Goal: Task Accomplishment & Management: Manage account settings

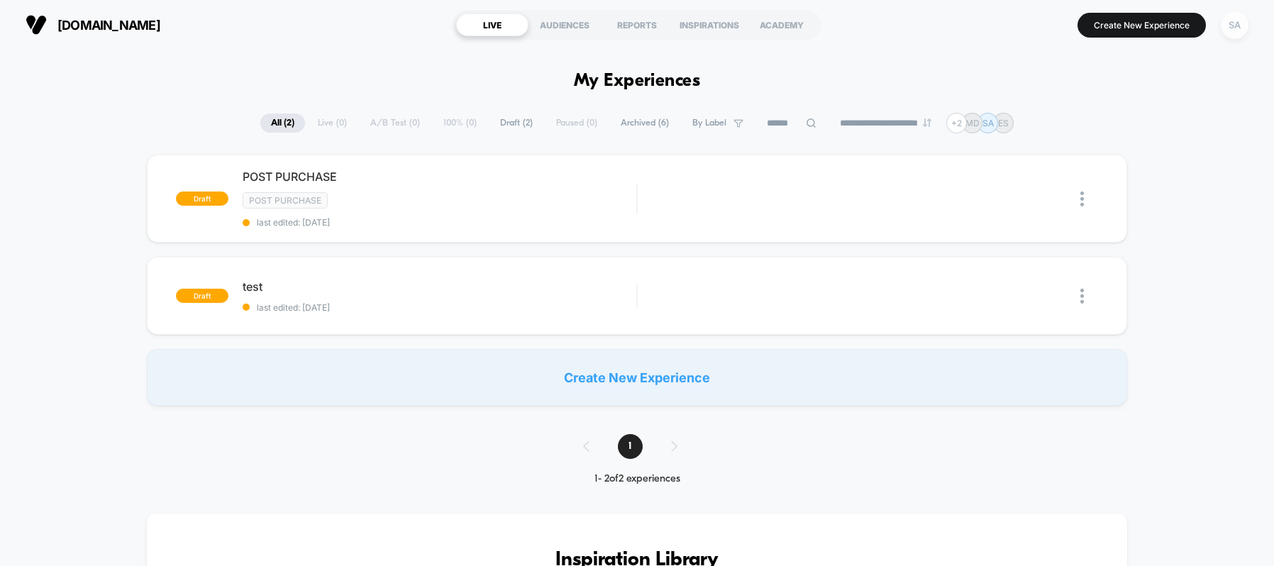
click at [1238, 22] on div "SA" at bounding box center [1235, 25] width 28 height 28
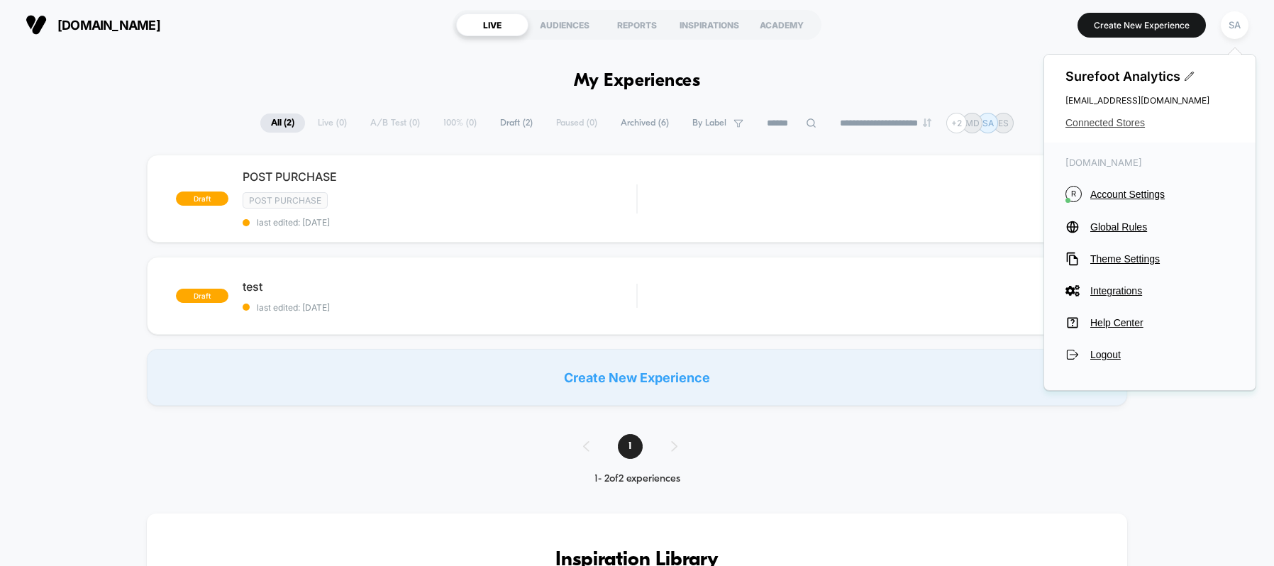
click at [1111, 118] on span "Connected Stores" at bounding box center [1149, 122] width 169 height 11
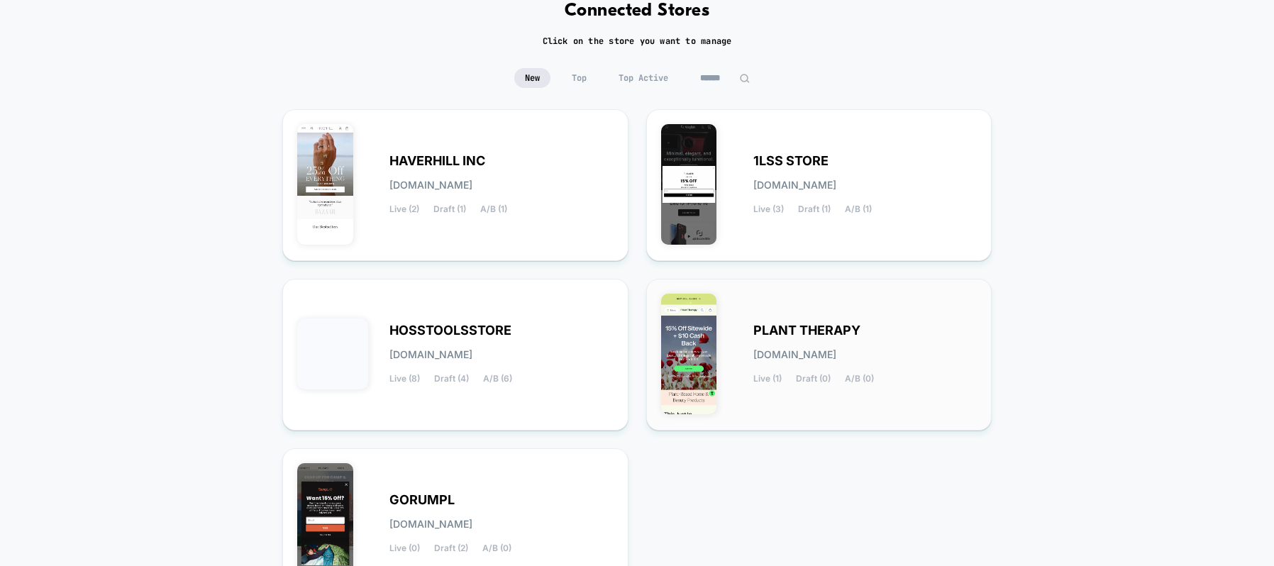
scroll to position [219, 0]
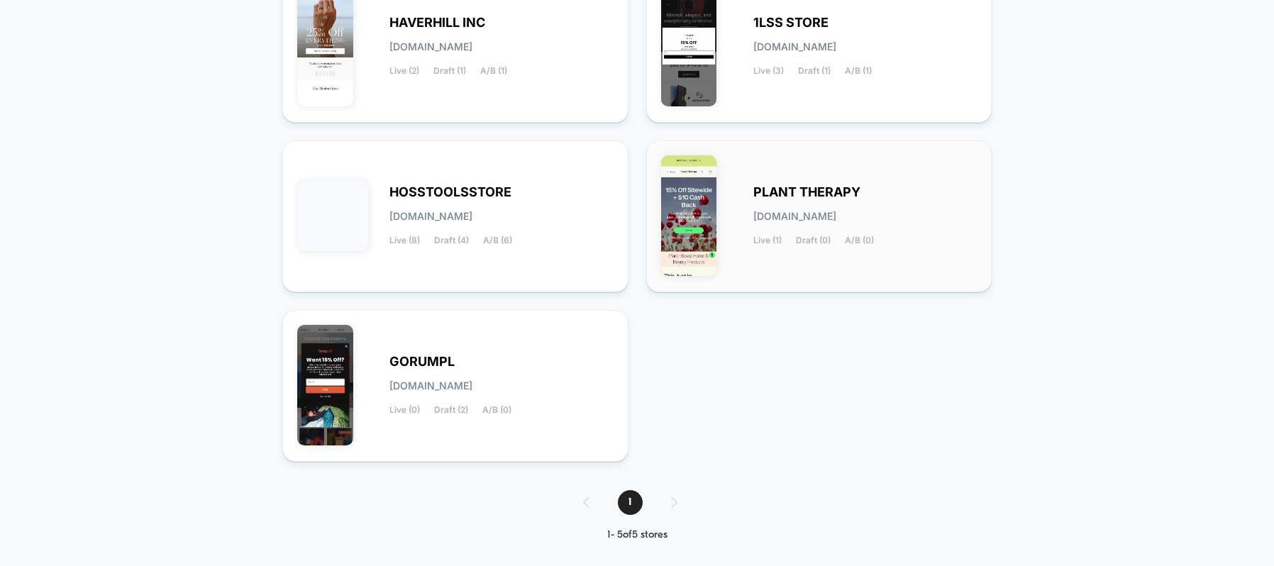
click at [816, 221] on span "[DOMAIN_NAME]" at bounding box center [794, 216] width 83 height 10
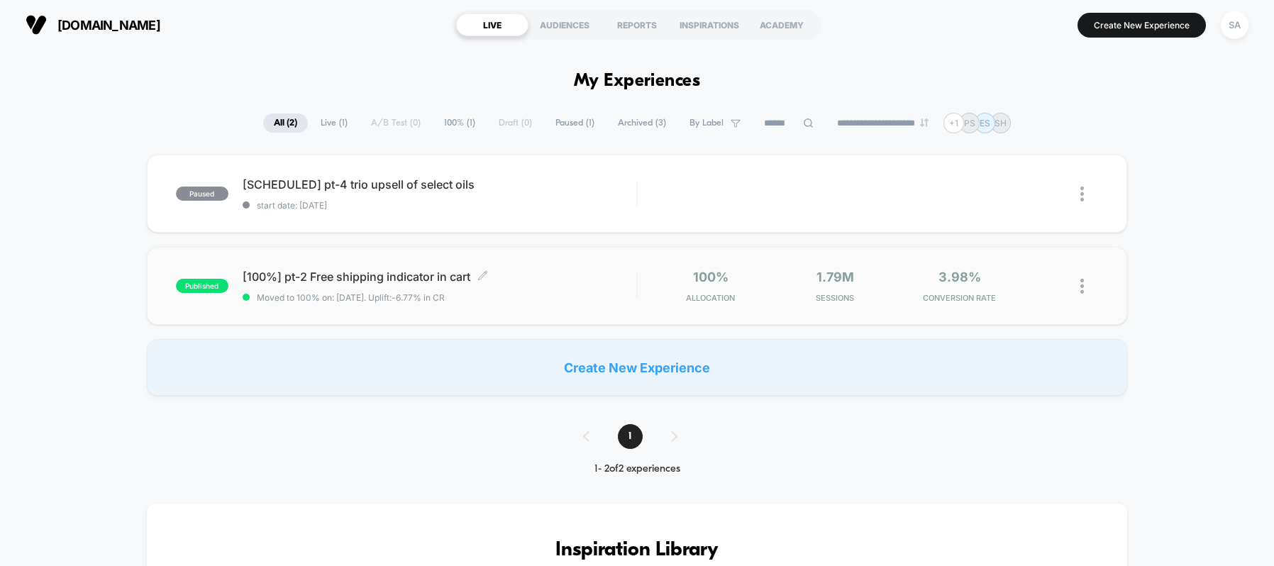
click at [346, 278] on span "[100%] pt-2 Free shipping indicator in cart Click to edit experience details" at bounding box center [440, 277] width 394 height 14
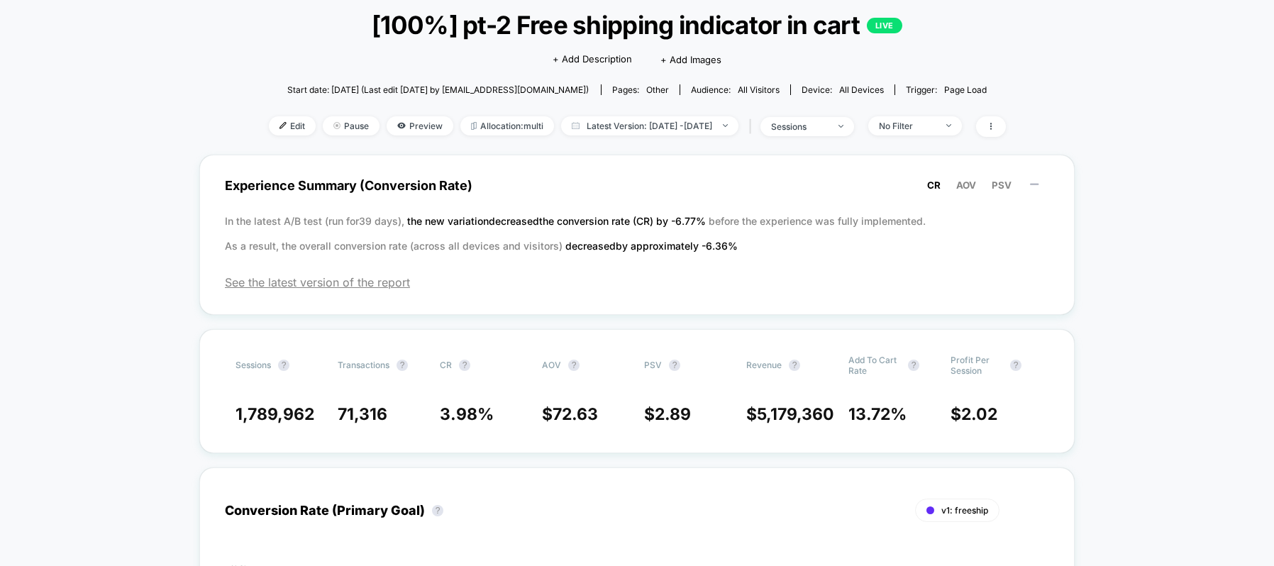
scroll to position [9, 0]
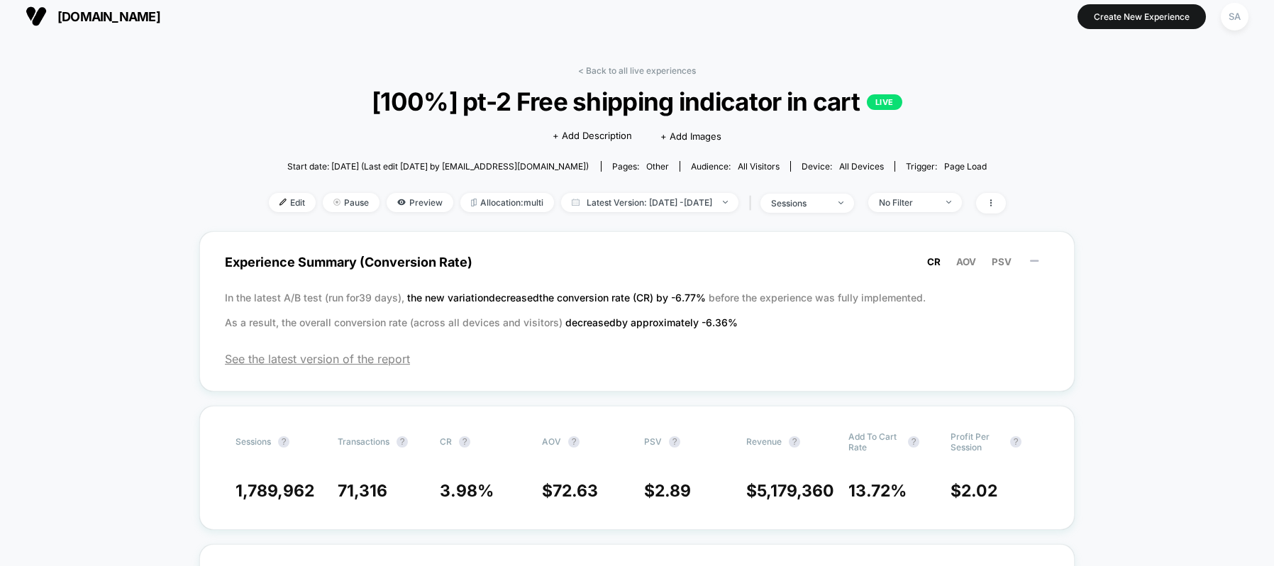
click at [160, 18] on span "[DOMAIN_NAME]" at bounding box center [108, 16] width 103 height 15
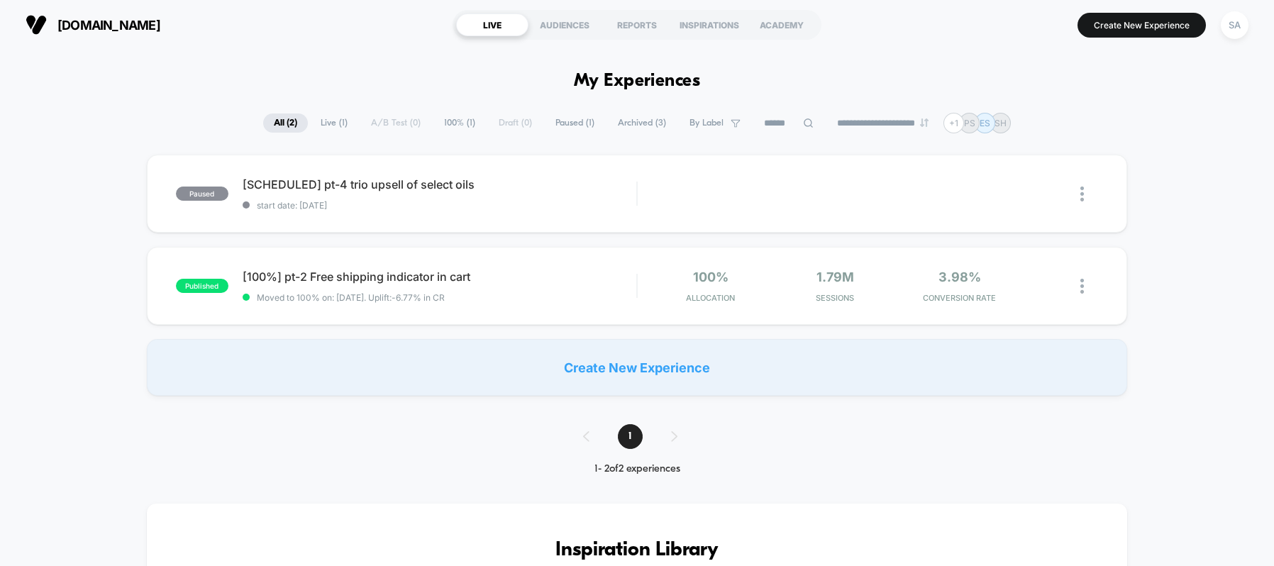
click at [569, 123] on span "Paused ( 1 )" at bounding box center [575, 122] width 60 height 19
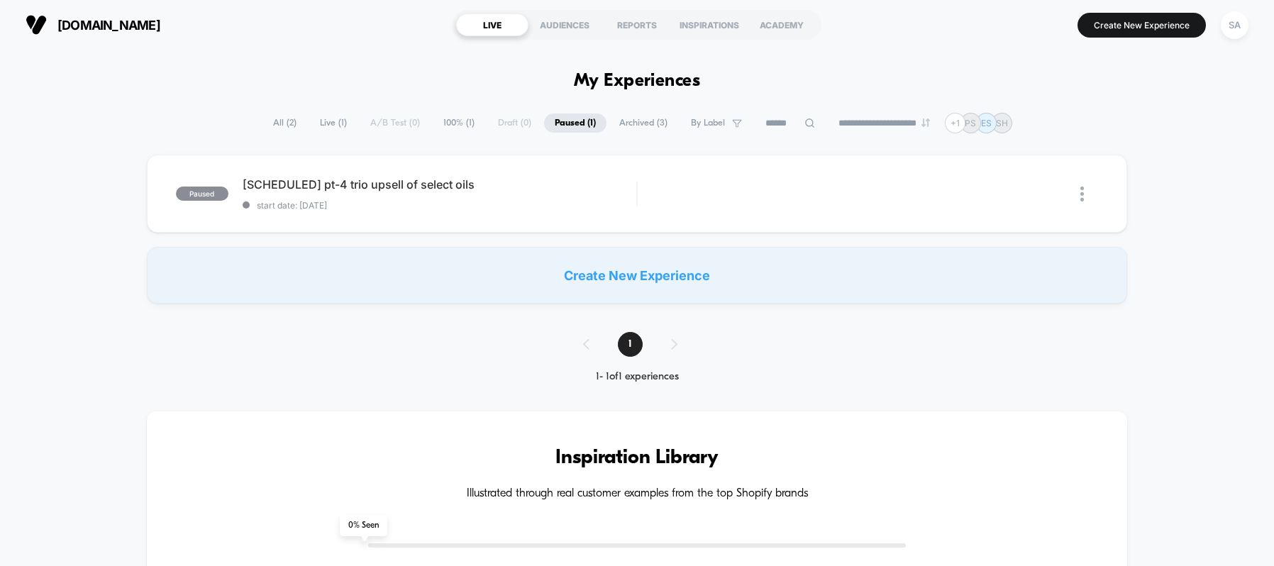
click at [634, 120] on span "Archived ( 3 )" at bounding box center [644, 122] width 70 height 19
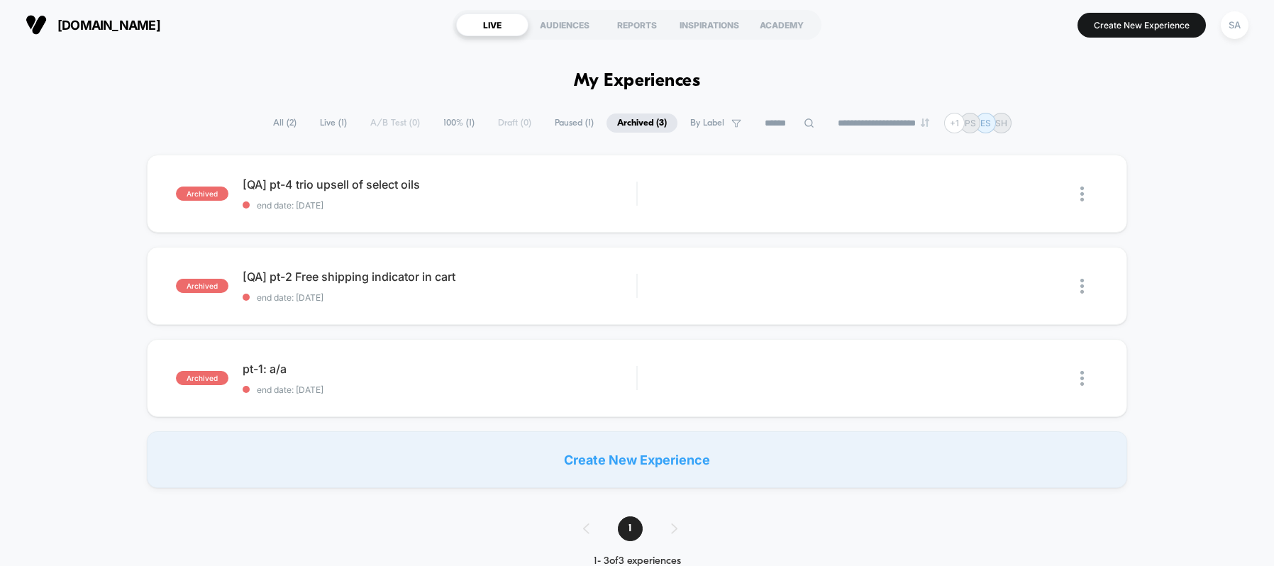
click at [333, 122] on span "Live ( 1 )" at bounding box center [333, 122] width 48 height 19
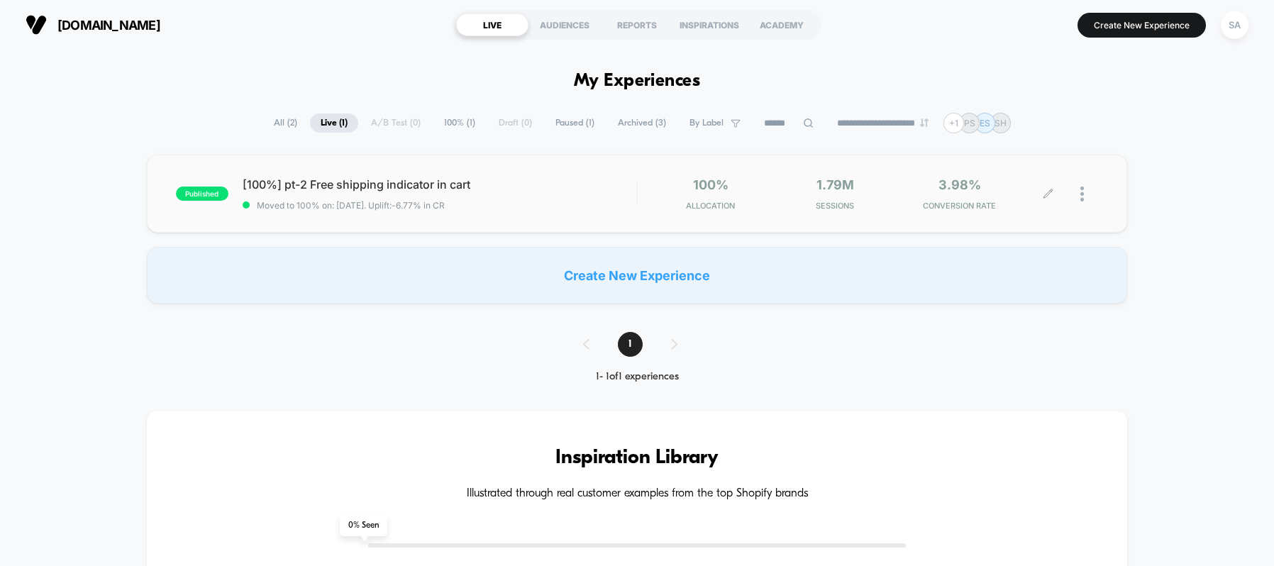
click at [1079, 195] on div at bounding box center [1073, 193] width 50 height 33
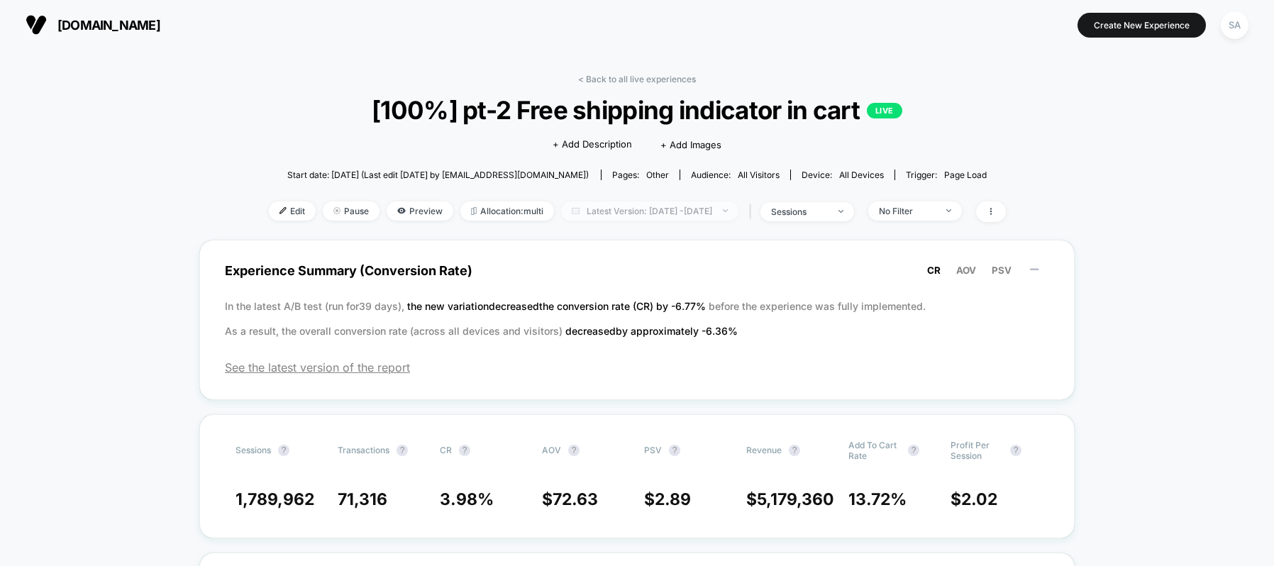
click at [718, 211] on span "Latest Version: [DATE] - [DATE]" at bounding box center [649, 210] width 177 height 19
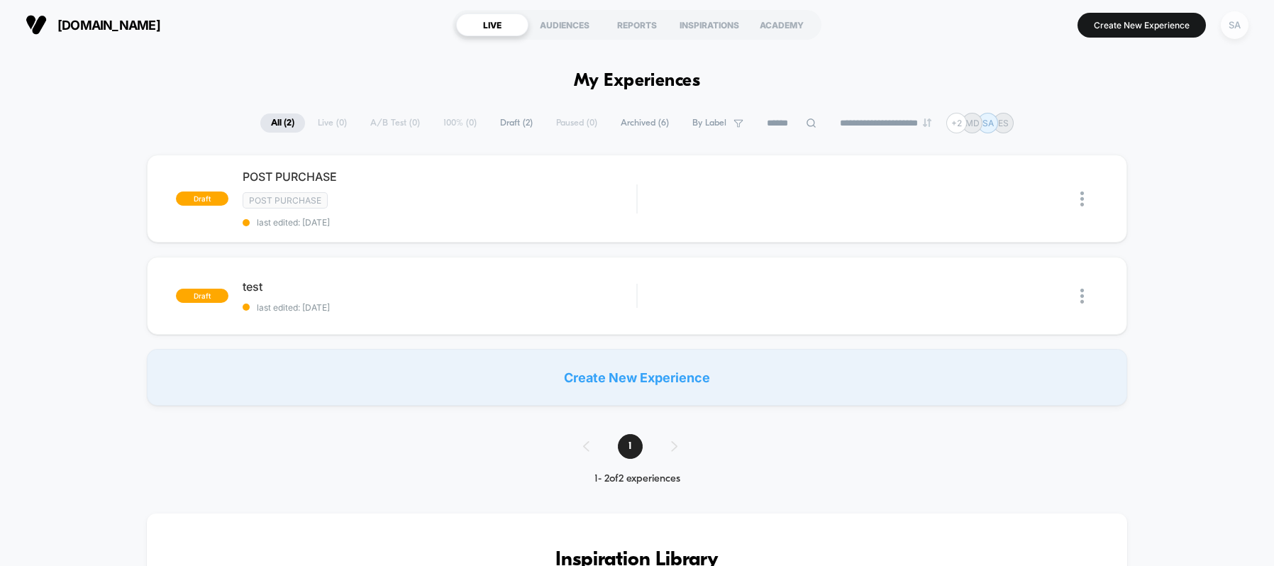
click at [1233, 25] on div "SA" at bounding box center [1235, 25] width 28 height 28
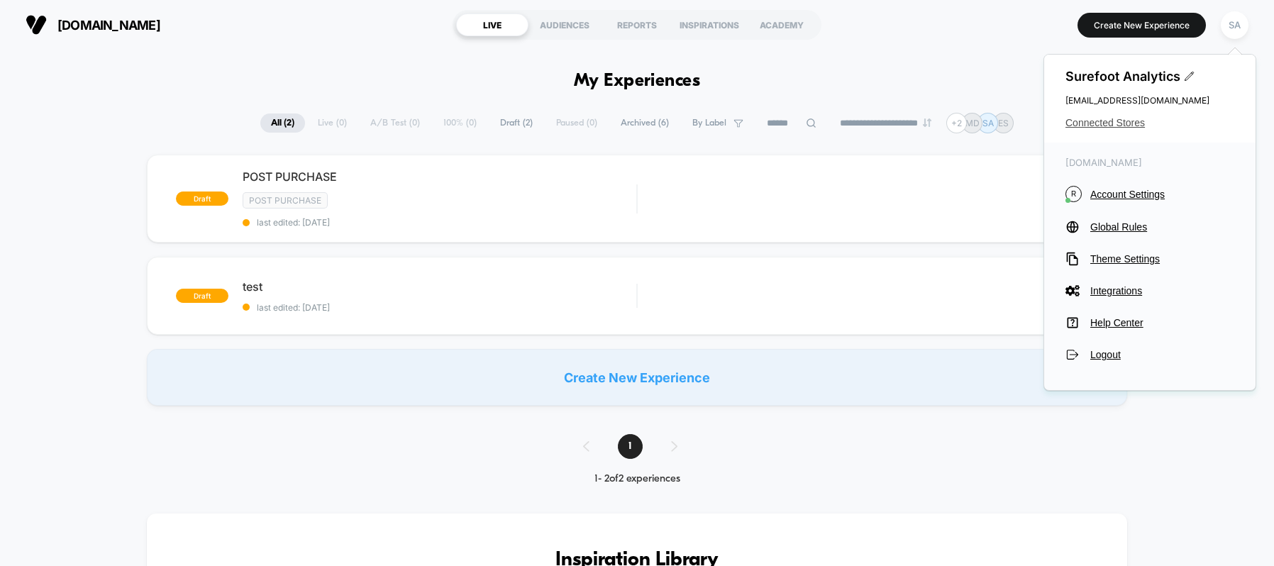
click at [1132, 118] on span "Connected Stores" at bounding box center [1149, 122] width 169 height 11
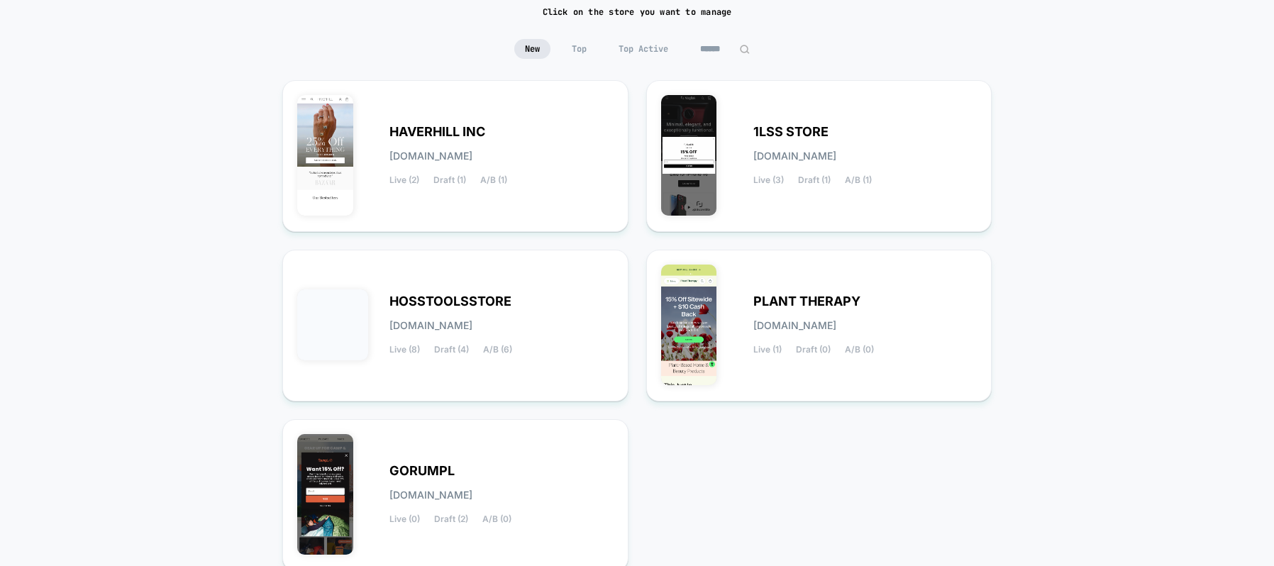
scroll to position [219, 0]
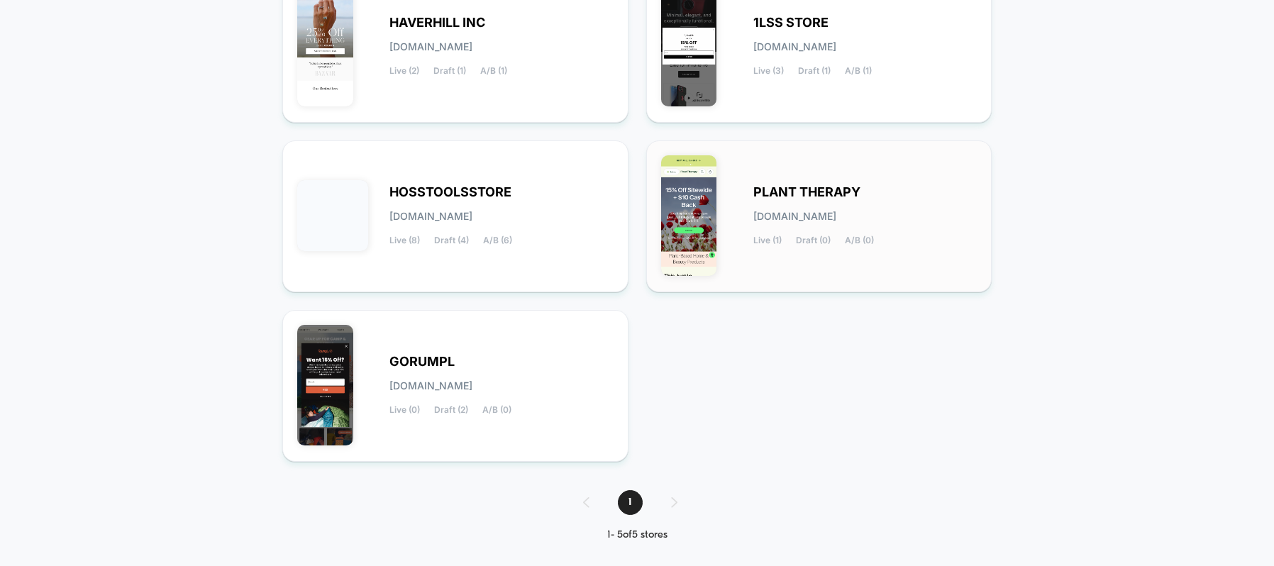
click at [823, 201] on div "PLANT THERAPY [DOMAIN_NAME] Live (1) Draft (0) A/B (0)" at bounding box center [865, 216] width 224 height 58
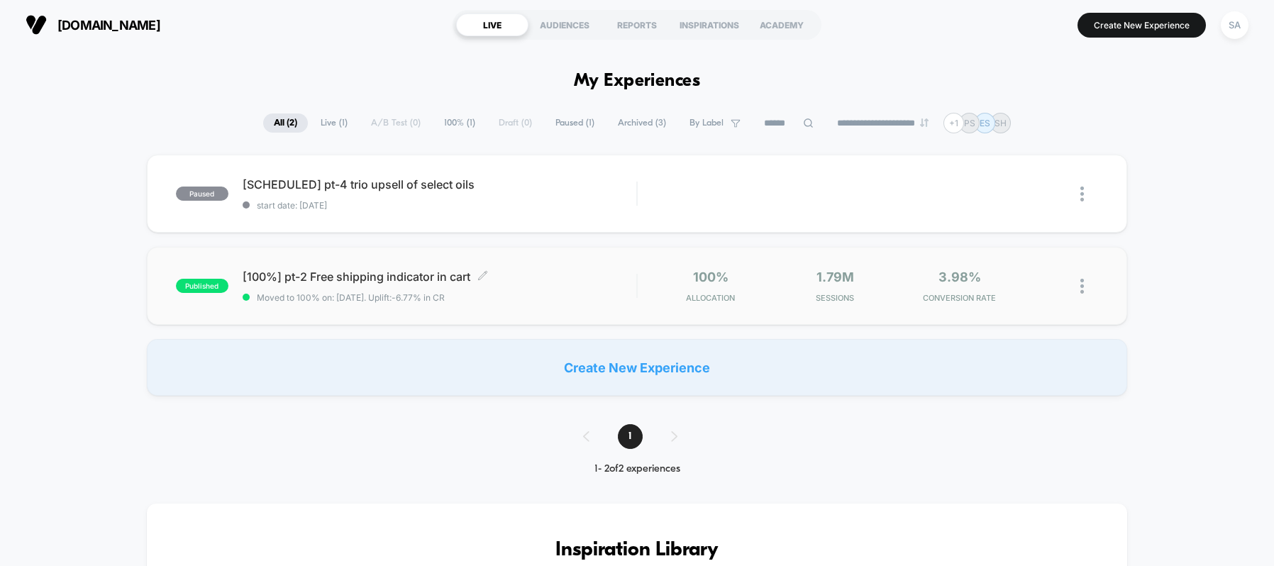
click at [333, 277] on span "[100%] pt-2 Free shipping indicator in cart Click to edit experience details" at bounding box center [440, 277] width 394 height 14
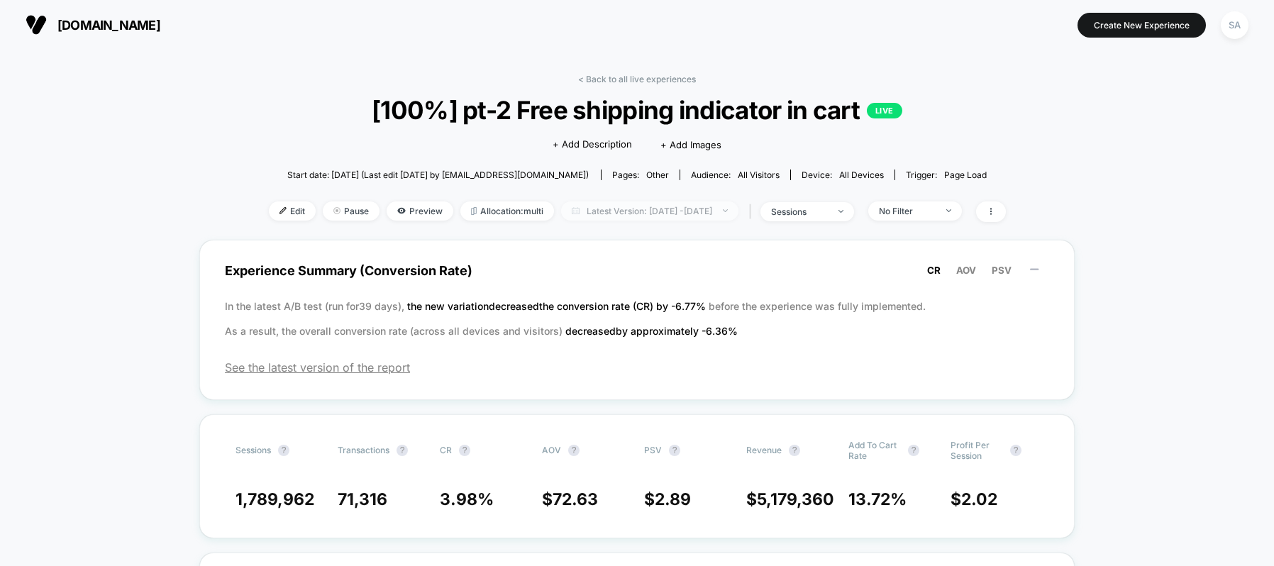
click at [712, 214] on span "Latest Version: [DATE] - [DATE]" at bounding box center [649, 210] width 177 height 19
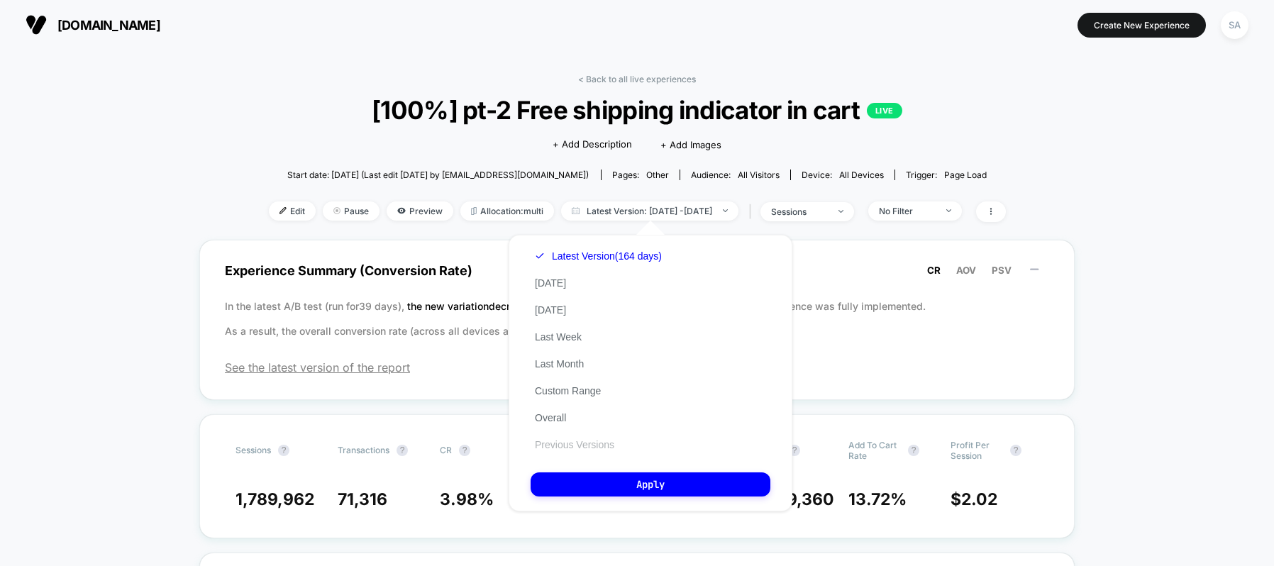
click at [612, 440] on button "Previous Versions" at bounding box center [575, 444] width 88 height 13
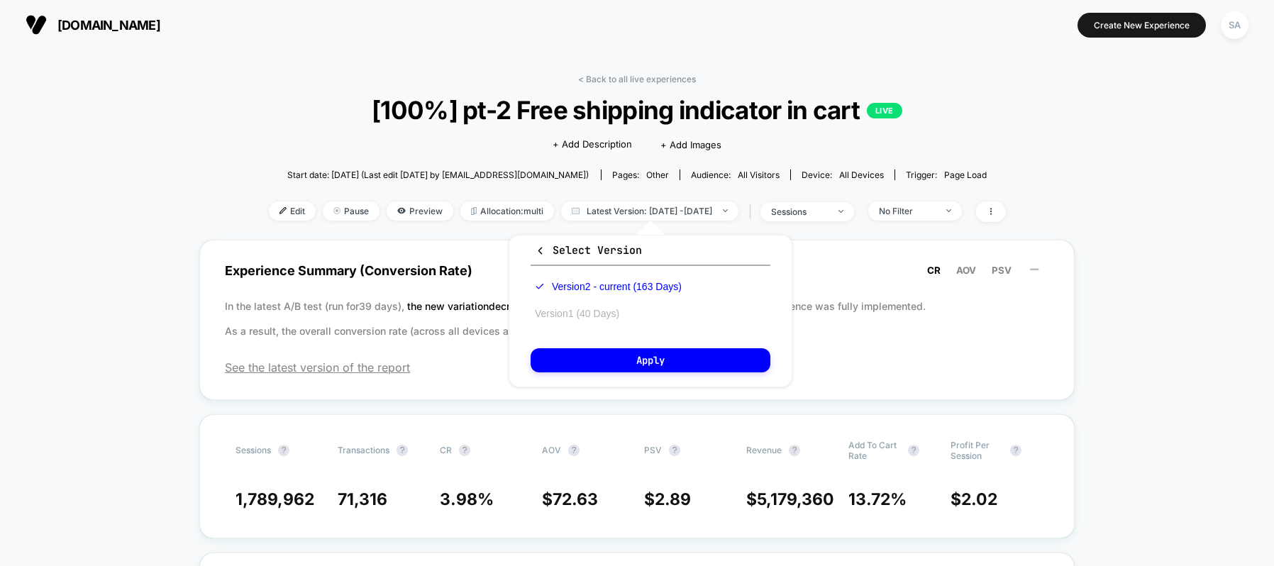
click at [596, 318] on button "Version 1 (40 Days)" at bounding box center [577, 313] width 93 height 13
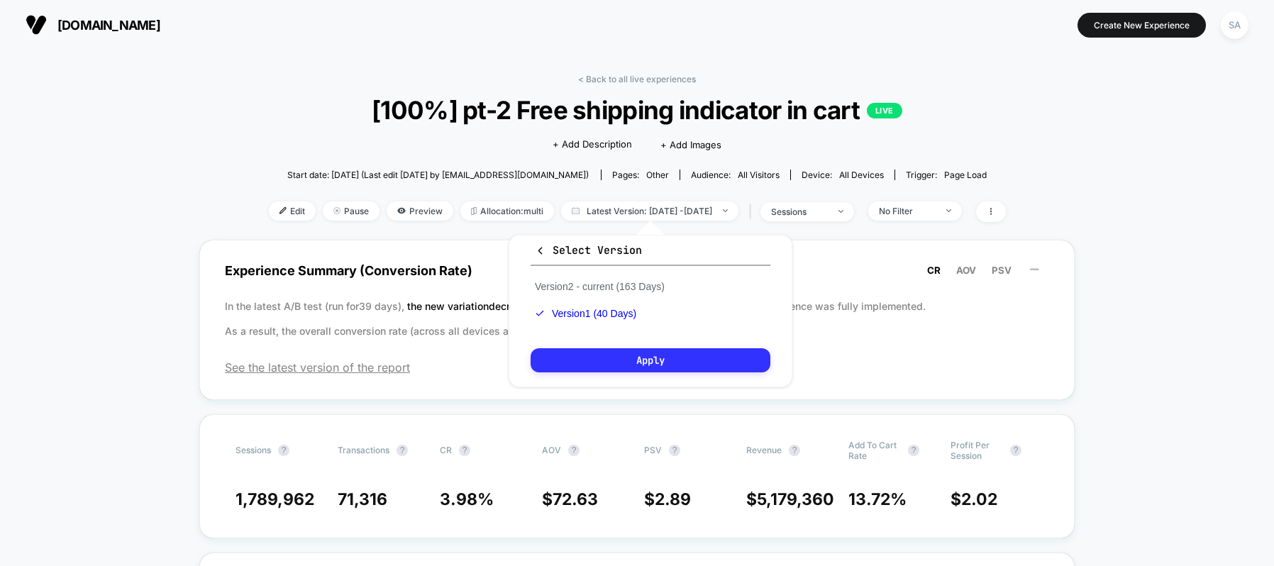
click at [573, 359] on button "Apply" at bounding box center [651, 360] width 240 height 24
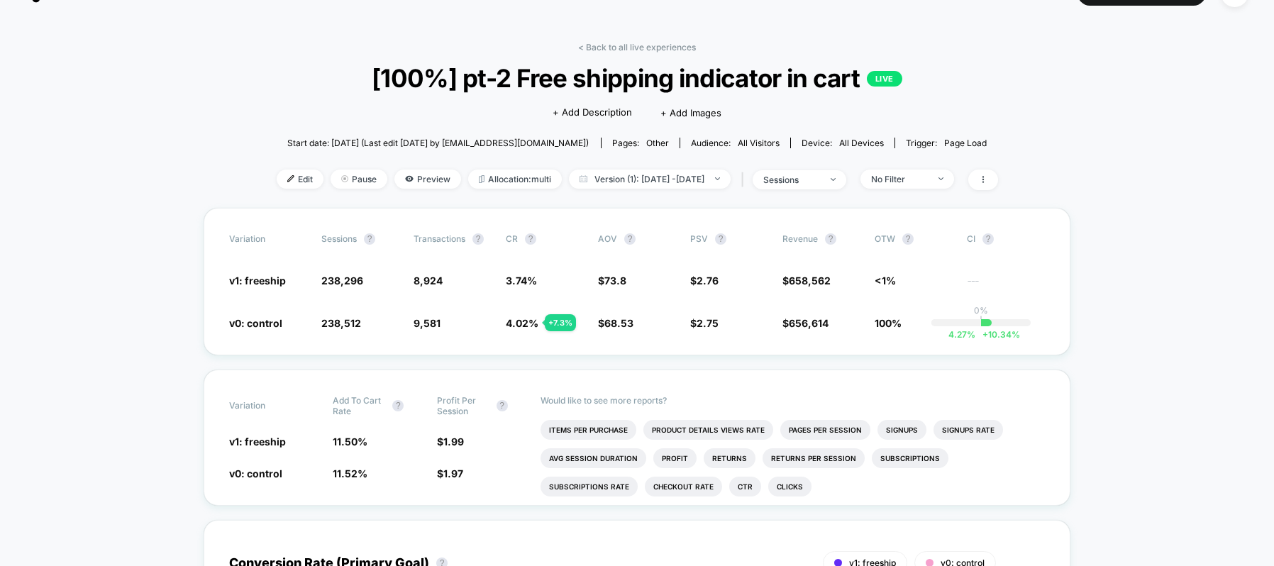
scroll to position [50, 0]
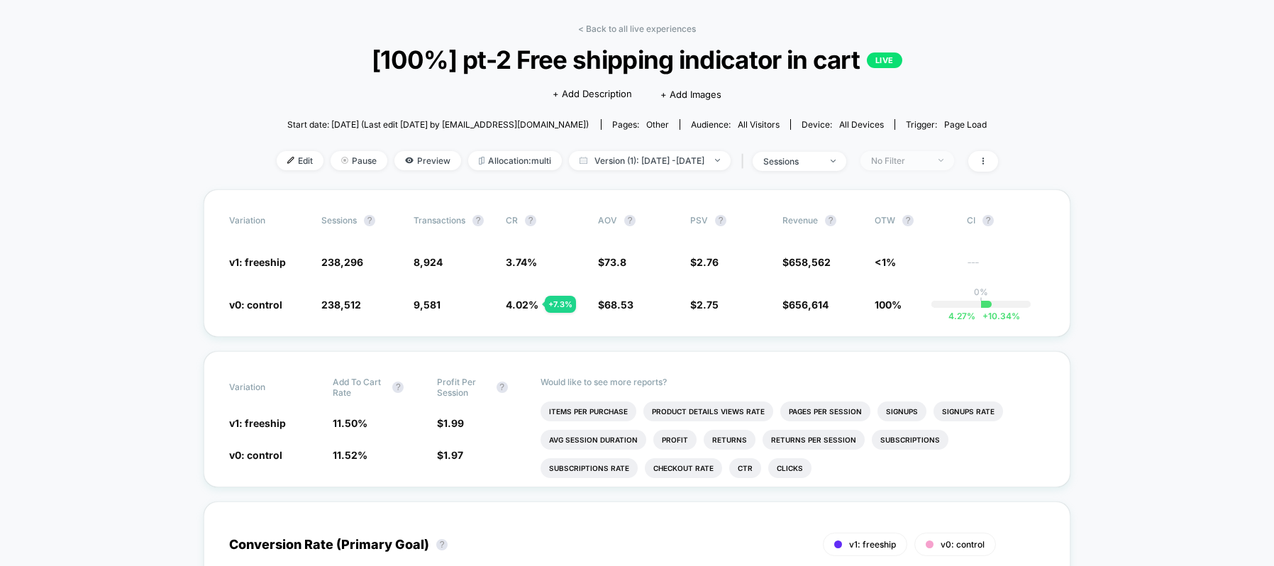
click at [943, 160] on img at bounding box center [940, 160] width 5 height 3
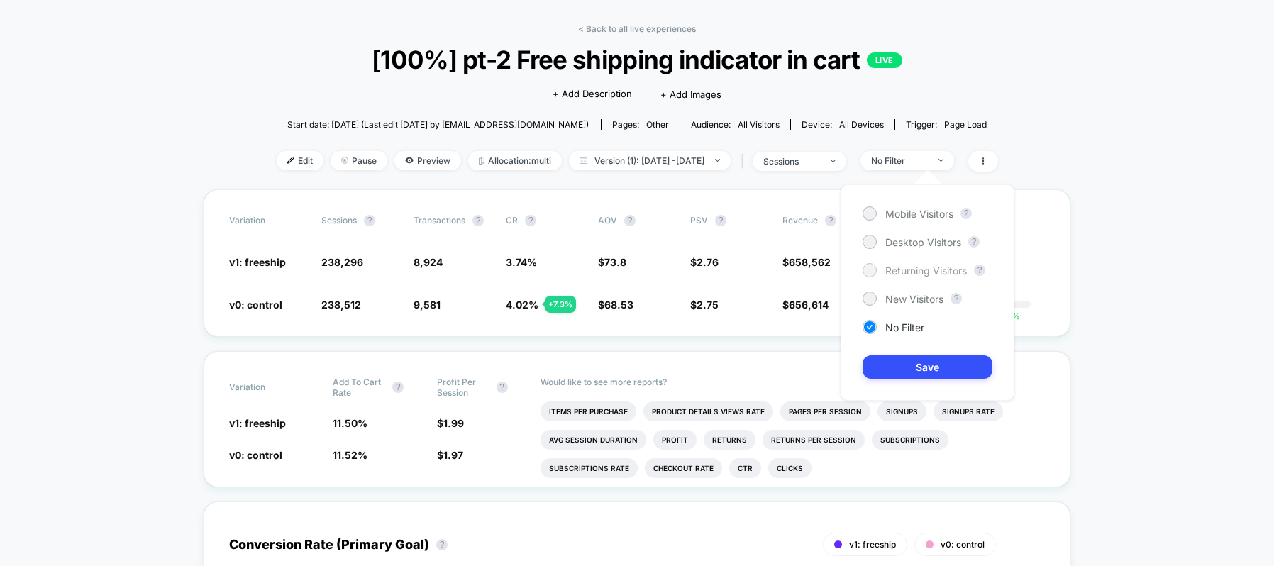
click at [896, 274] on span "Returning Visitors" at bounding box center [926, 271] width 82 height 12
click at [896, 368] on button "Save" at bounding box center [927, 366] width 130 height 23
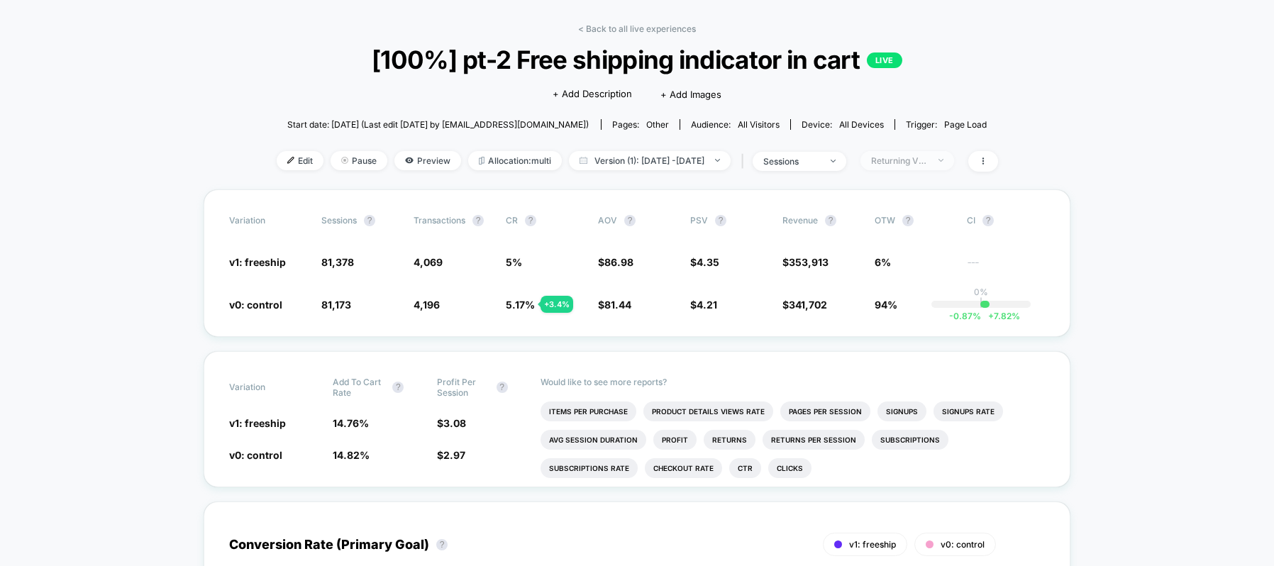
click at [924, 164] on div "Returning Visitors" at bounding box center [899, 160] width 57 height 11
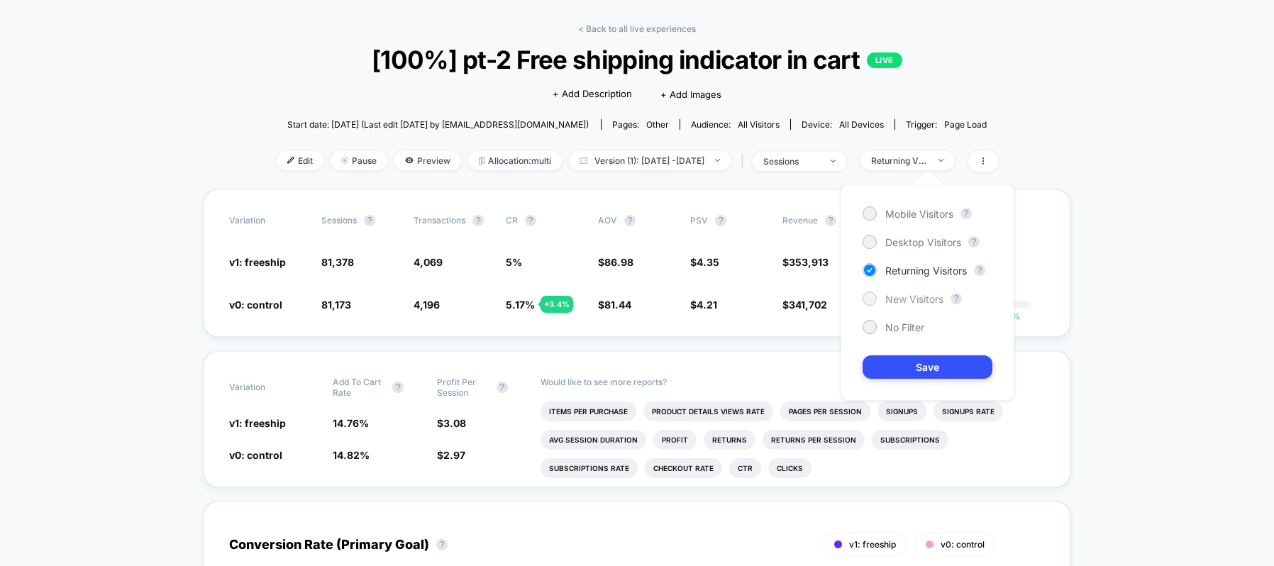
click at [906, 296] on span "New Visitors" at bounding box center [914, 299] width 58 height 12
click at [907, 370] on button "Save" at bounding box center [927, 366] width 130 height 23
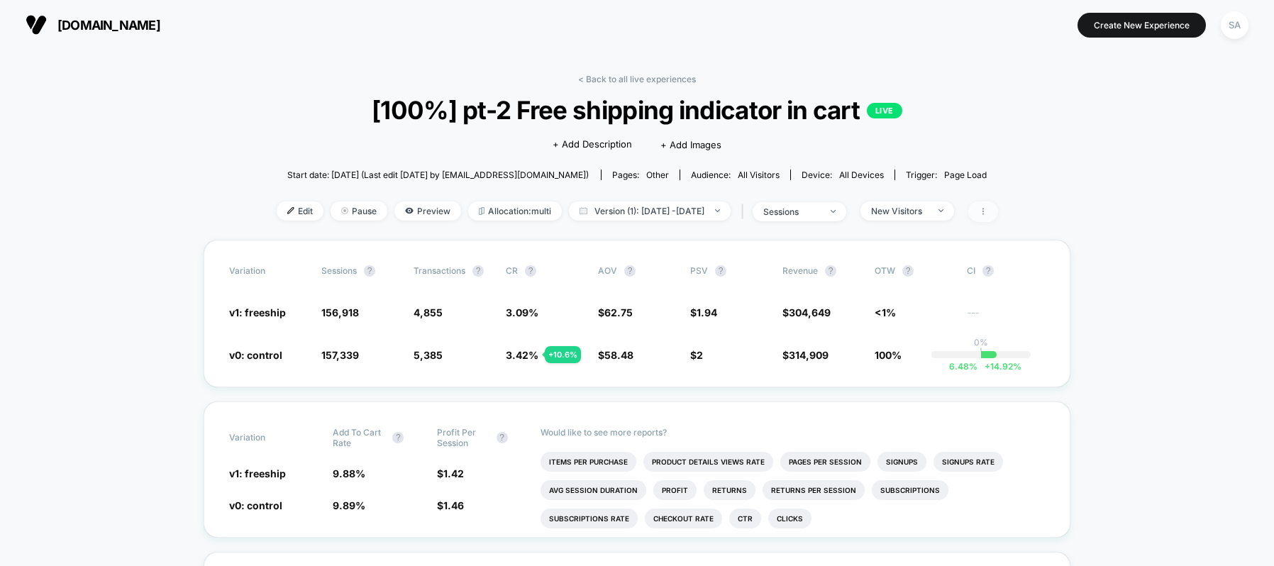
click at [987, 215] on icon at bounding box center [983, 211] width 9 height 9
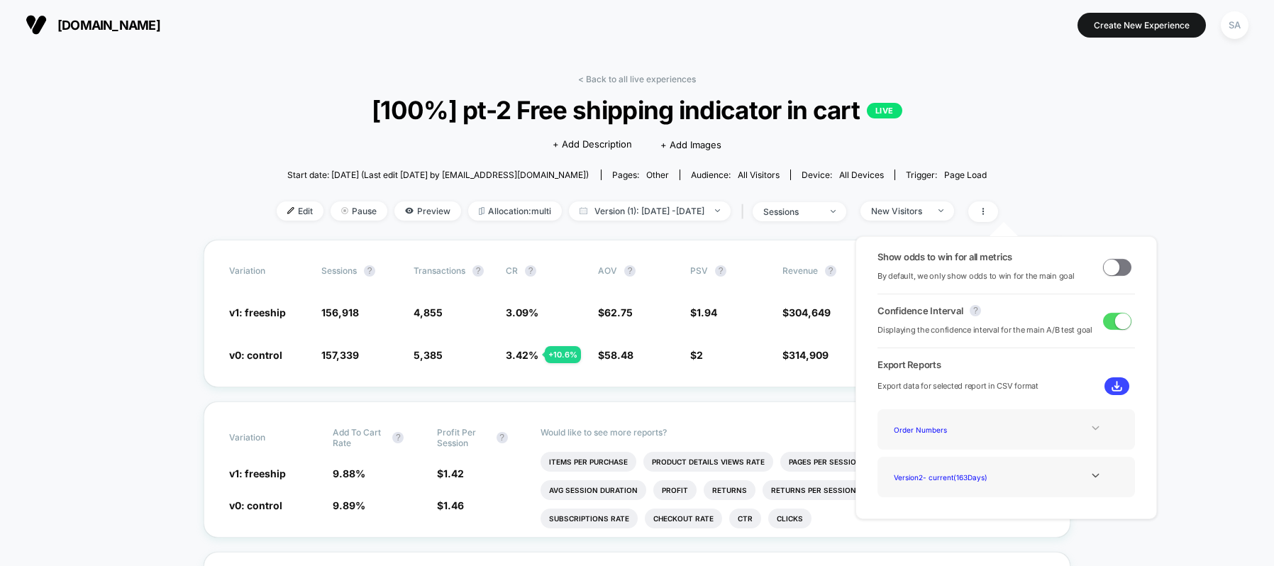
click at [1092, 428] on icon at bounding box center [1095, 428] width 7 height 4
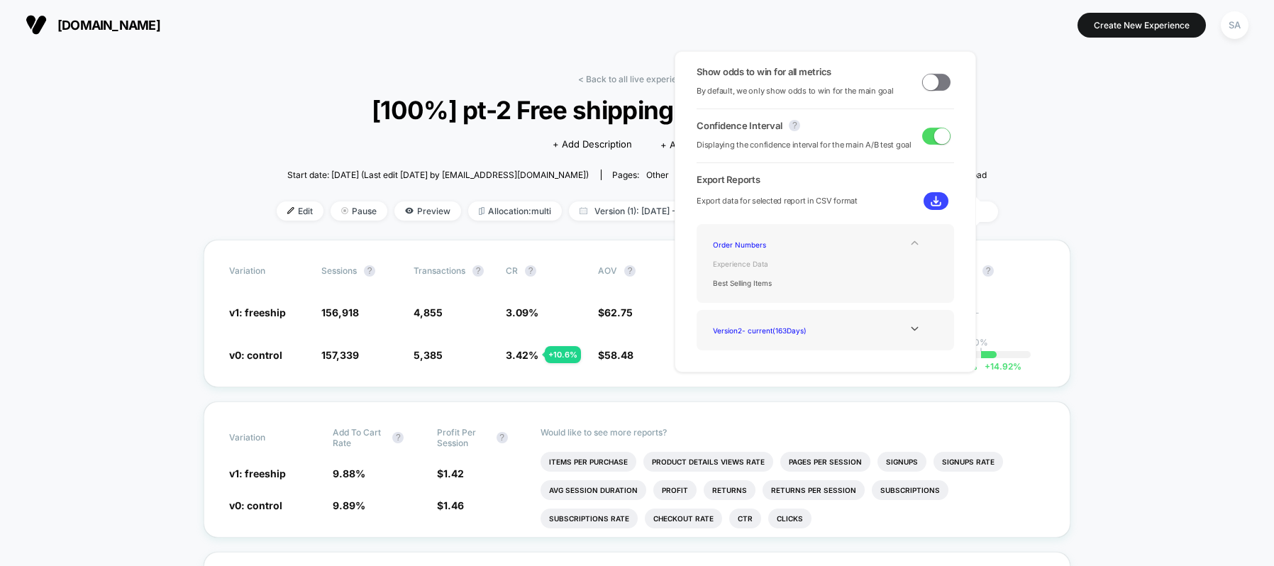
click at [760, 260] on div "Experience Data" at bounding box center [763, 263] width 113 height 19
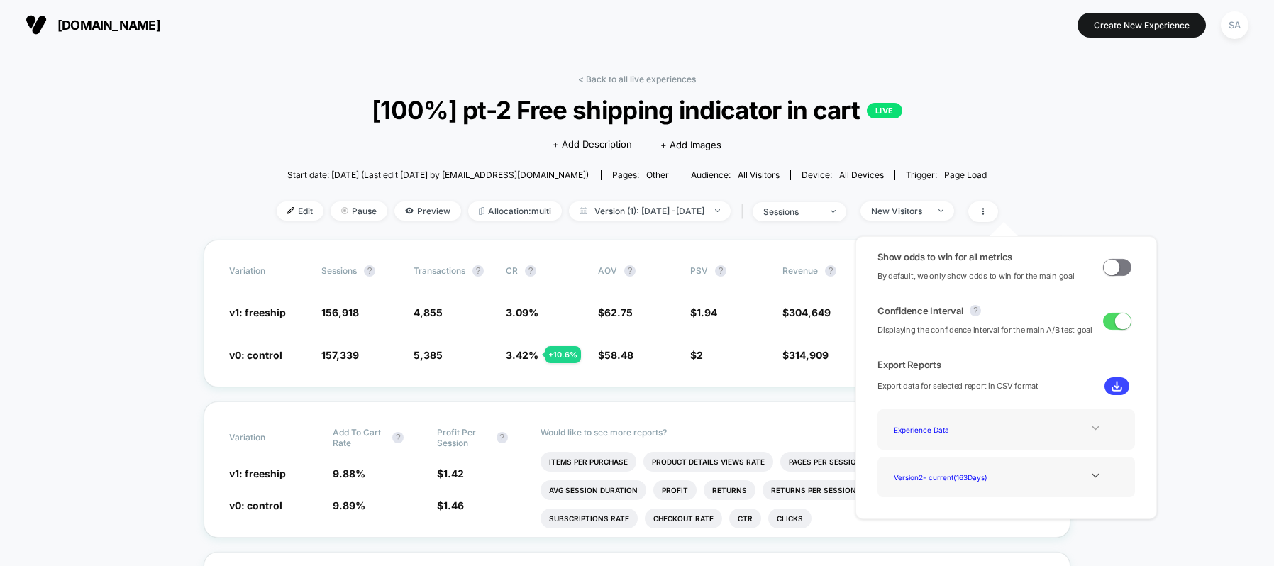
click at [1091, 487] on div "Version 2 - current ( 163 Days)" at bounding box center [1005, 477] width 257 height 40
click at [1091, 477] on icon at bounding box center [1095, 475] width 11 height 11
click at [959, 482] on div "Version 1 - ( 40 Days)" at bounding box center [944, 476] width 113 height 19
click at [1091, 431] on icon at bounding box center [1095, 428] width 11 height 11
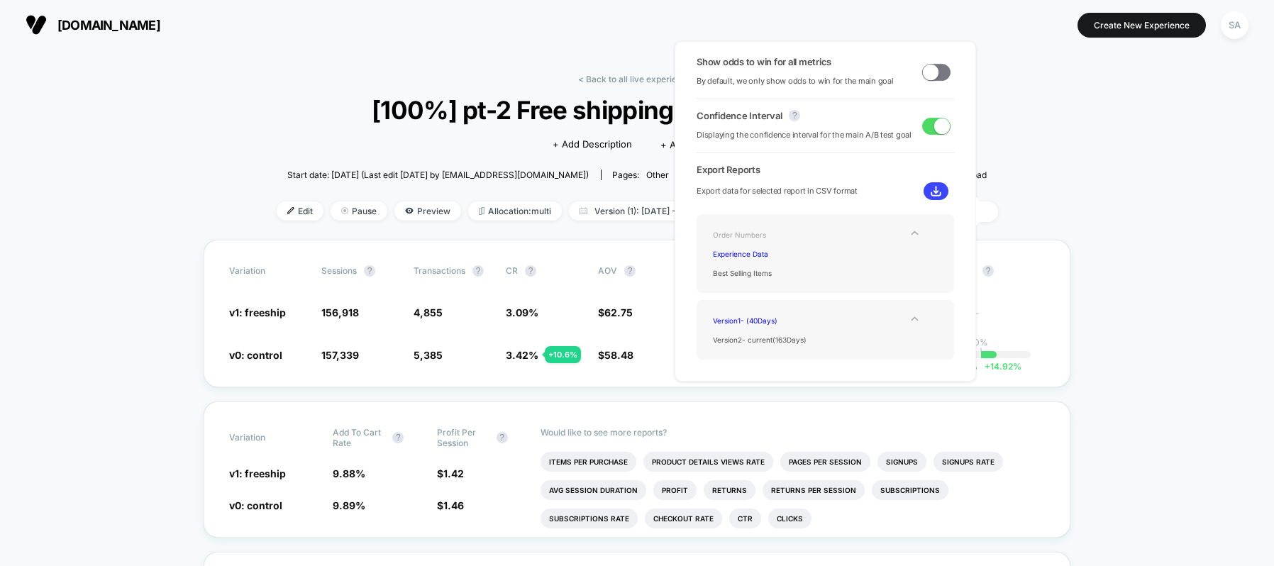
click at [745, 231] on div "Order Numbers" at bounding box center [763, 234] width 113 height 19
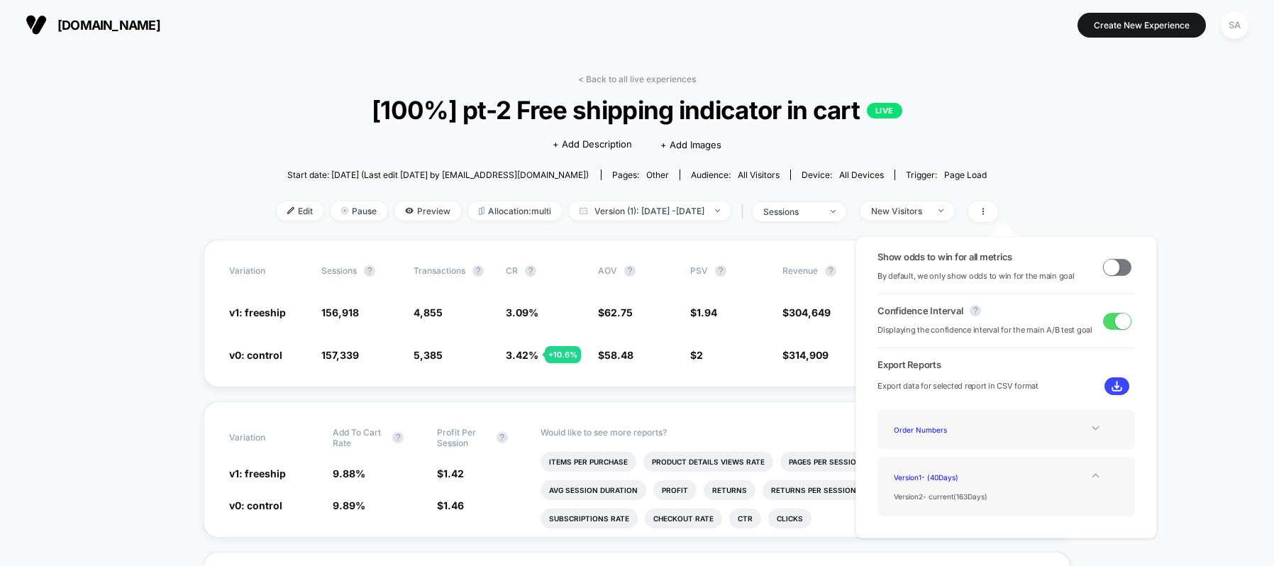
click at [1114, 385] on img at bounding box center [1116, 386] width 11 height 11
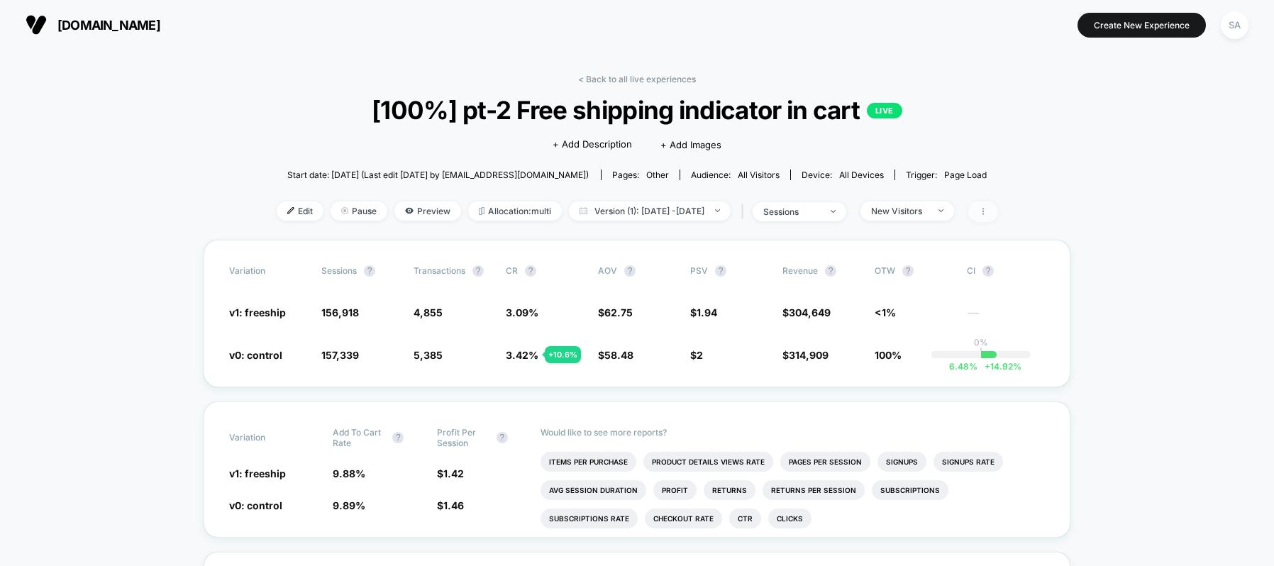
click at [998, 210] on span at bounding box center [983, 211] width 30 height 21
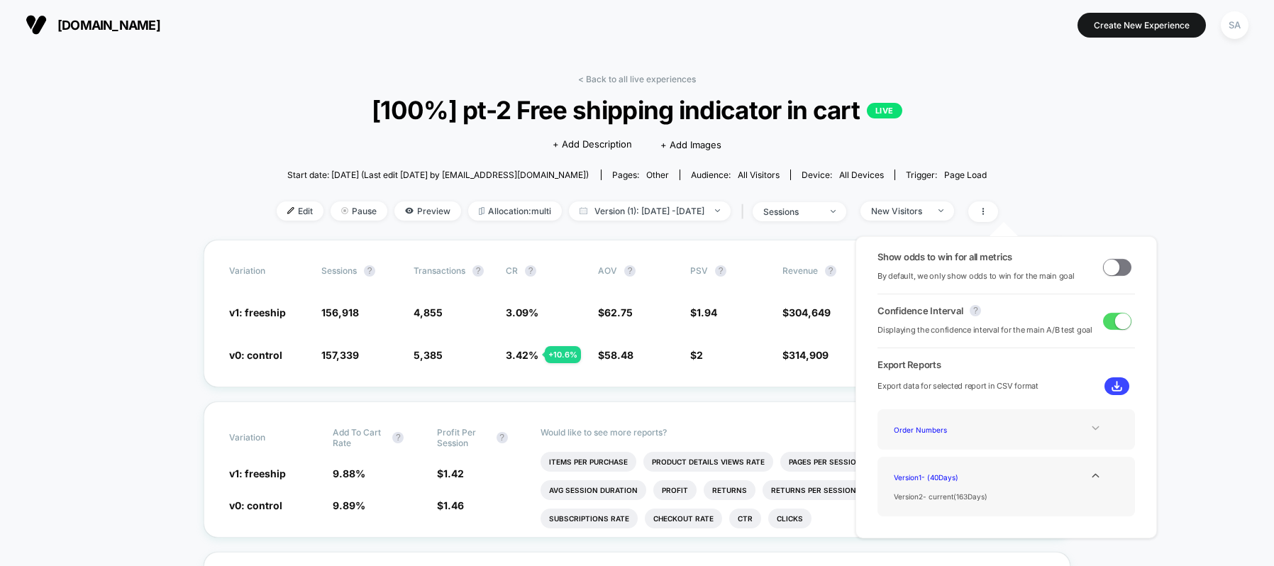
click at [1096, 428] on icon at bounding box center [1095, 428] width 11 height 11
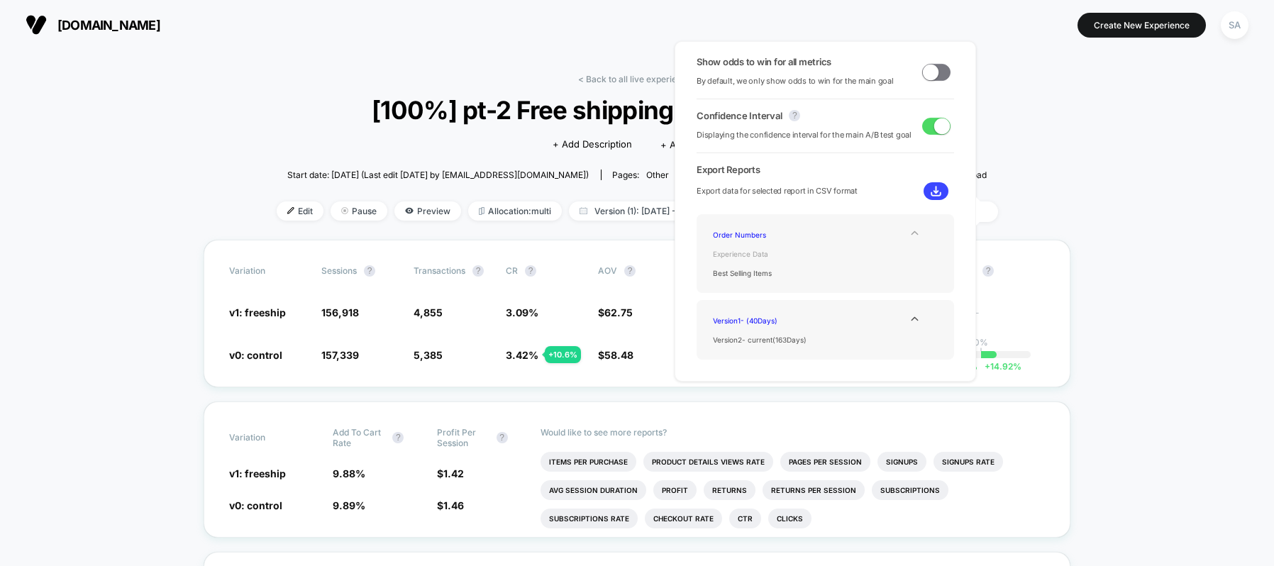
click at [760, 249] on div "Experience Data" at bounding box center [763, 253] width 113 height 19
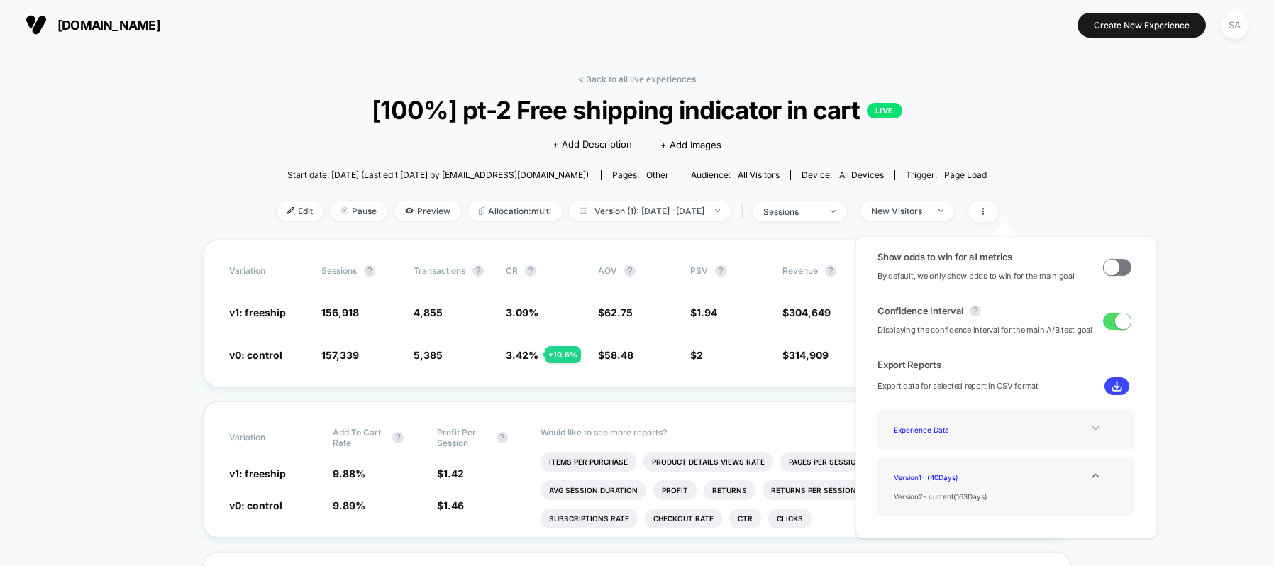
click at [1111, 391] on button at bounding box center [1116, 386] width 25 height 18
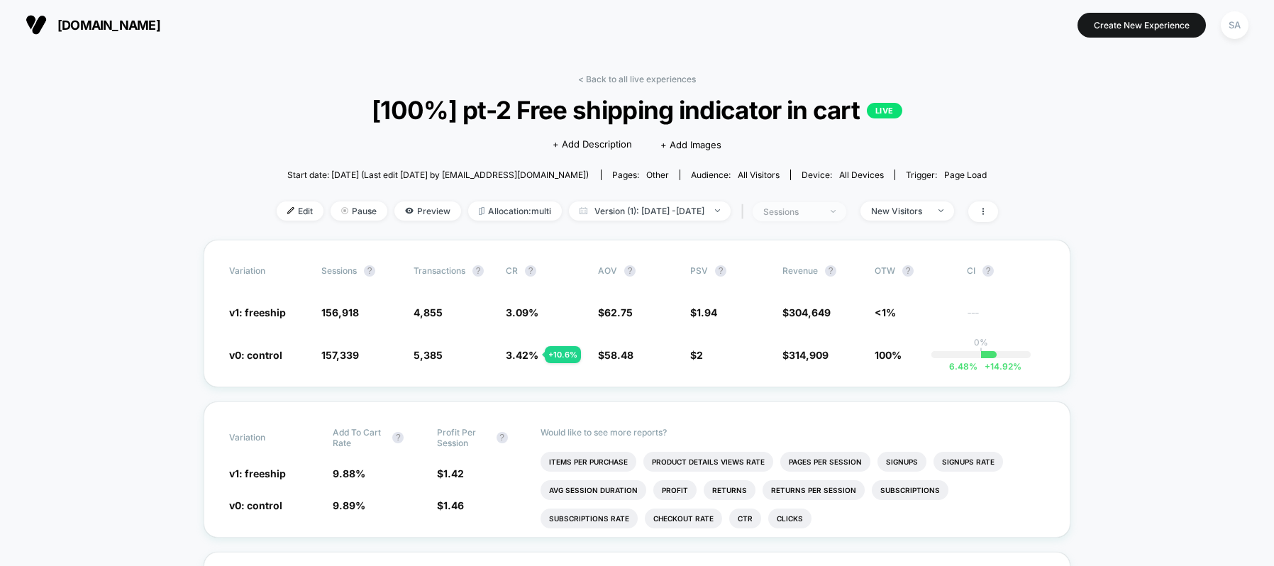
click at [820, 213] on div "sessions" at bounding box center [791, 211] width 57 height 11
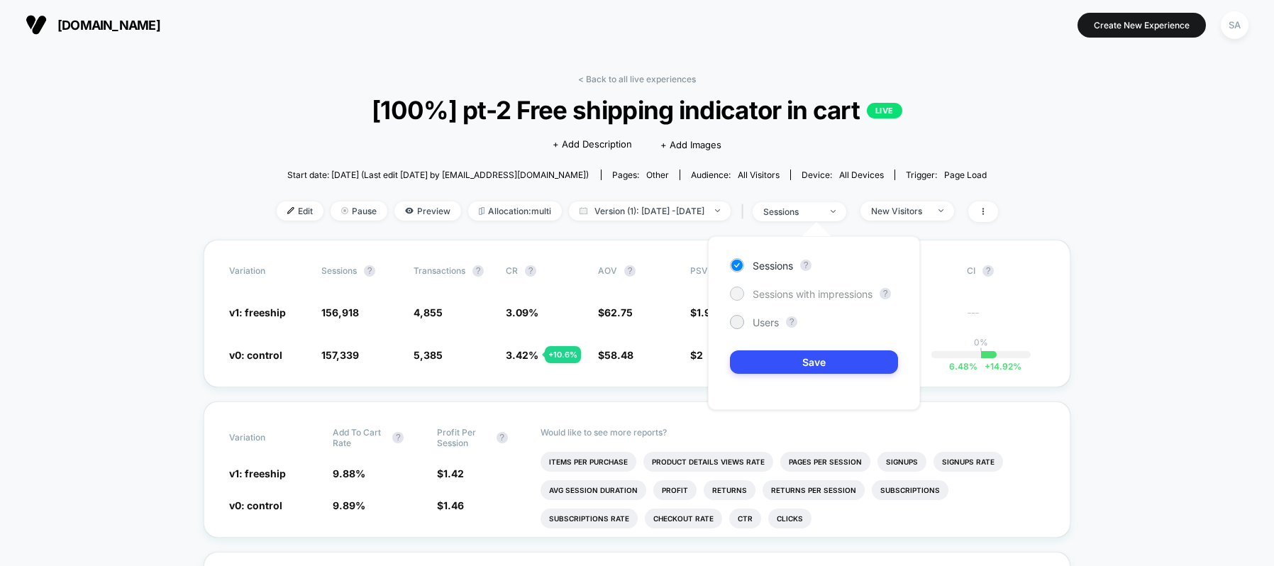
click at [739, 296] on div at bounding box center [736, 293] width 11 height 11
click at [755, 355] on button "Save" at bounding box center [814, 361] width 168 height 23
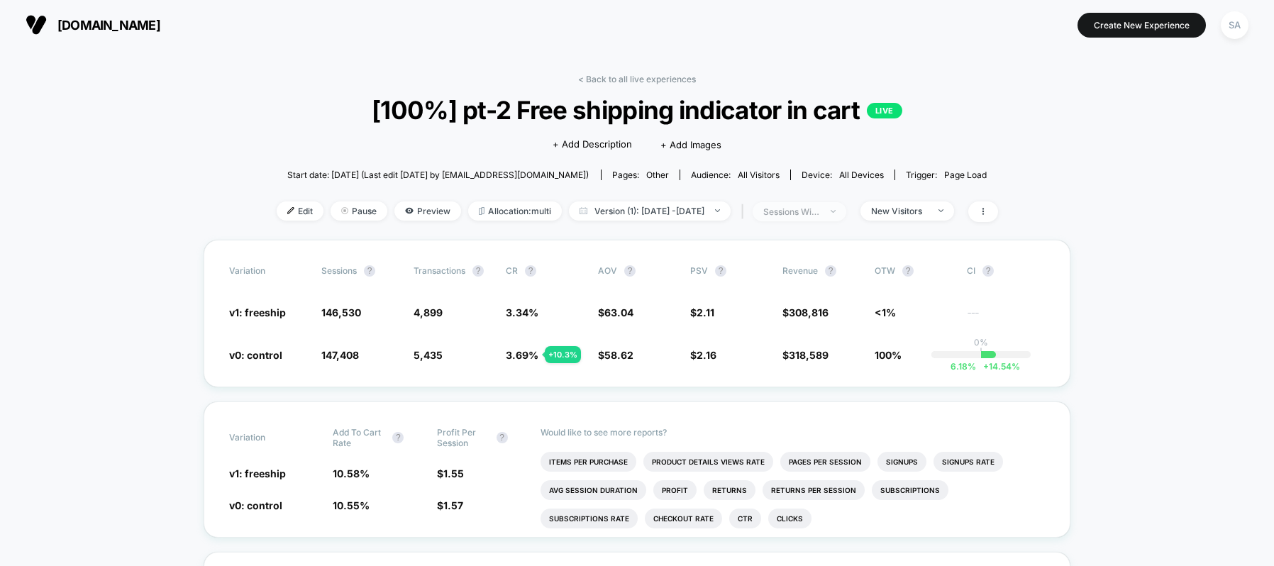
click at [818, 209] on div "sessions with impression" at bounding box center [791, 211] width 57 height 11
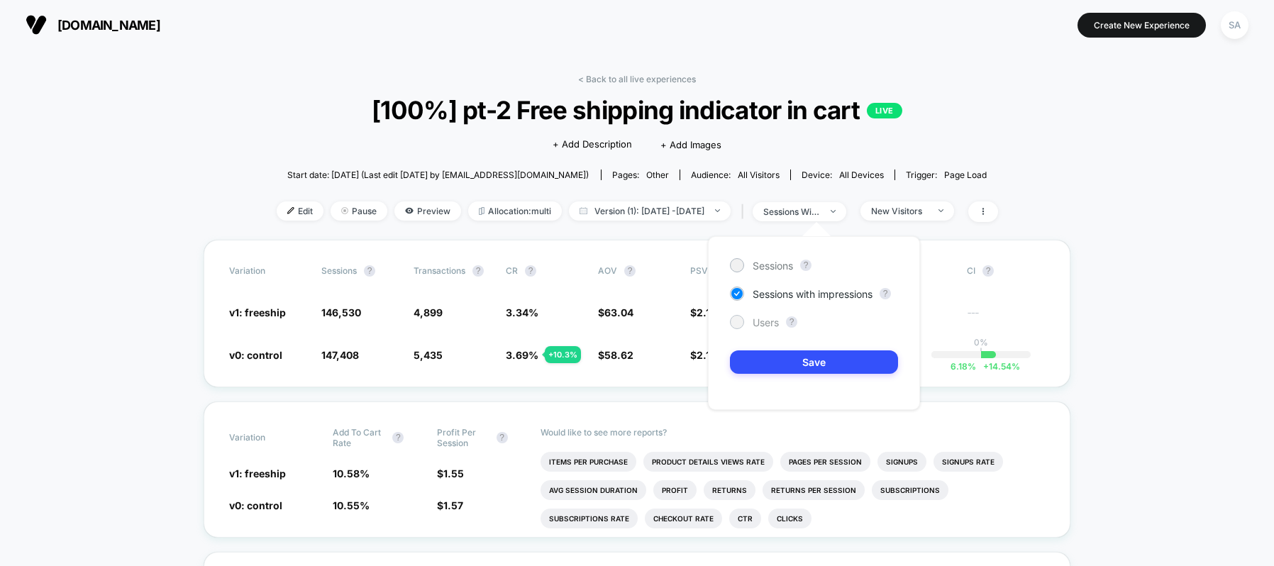
click at [769, 321] on span "Users" at bounding box center [765, 322] width 26 height 12
click at [774, 369] on button "Save" at bounding box center [814, 361] width 168 height 23
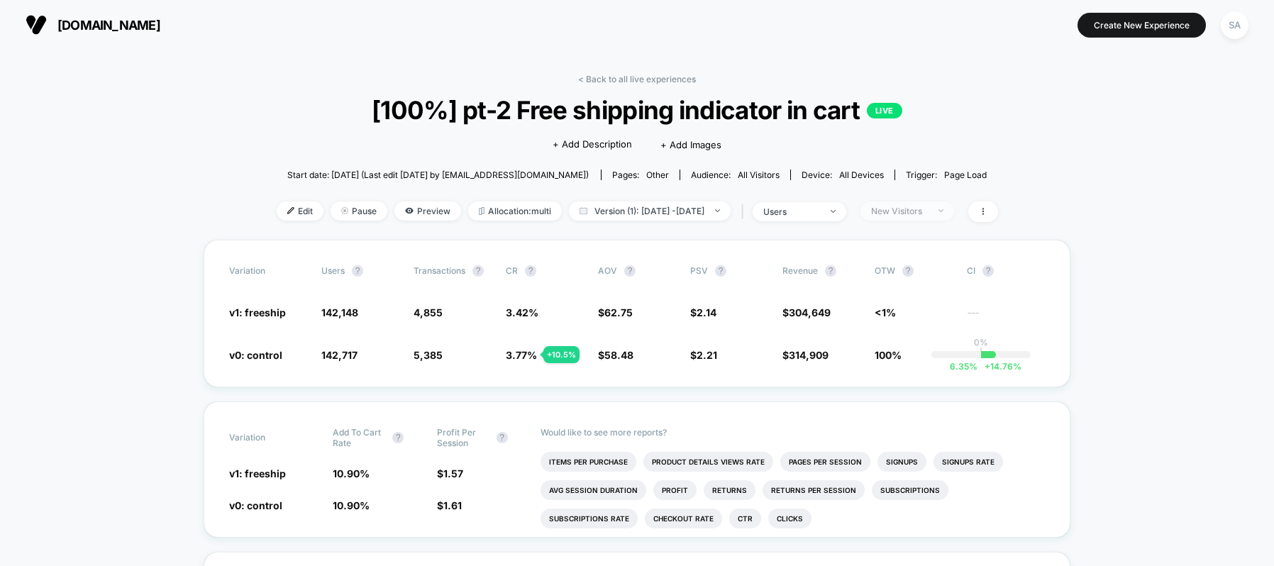
click at [938, 211] on div at bounding box center [933, 211] width 11 height 1
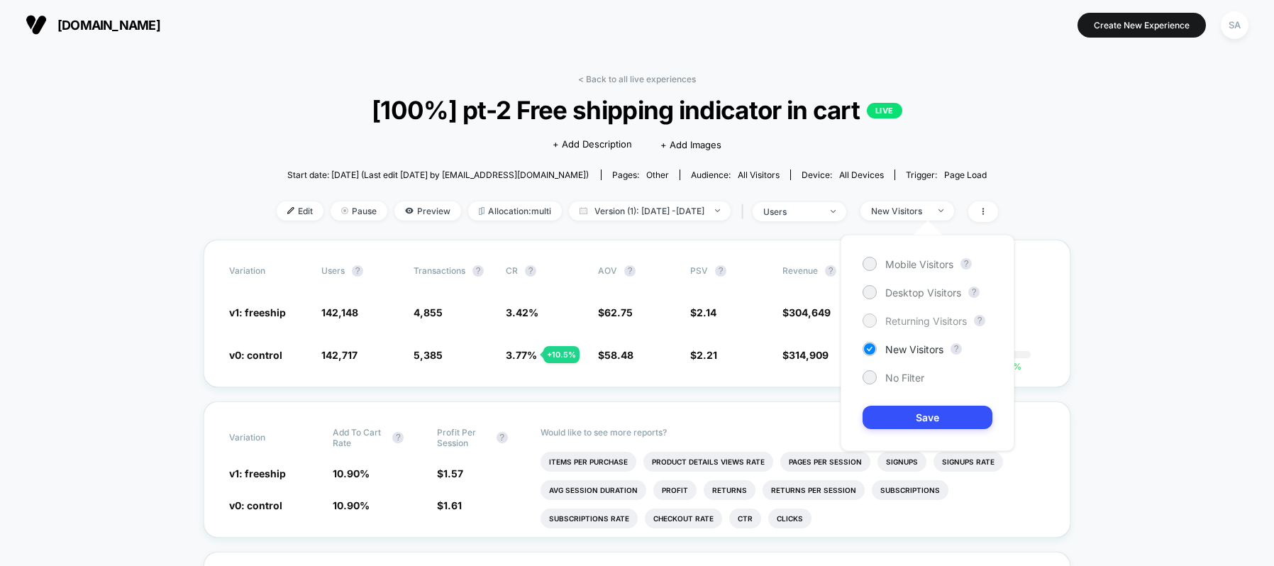
click at [922, 326] on span "Returning Visitors" at bounding box center [926, 321] width 82 height 12
click at [889, 412] on button "Save" at bounding box center [927, 417] width 130 height 23
